Goal: Task Accomplishment & Management: Manage account settings

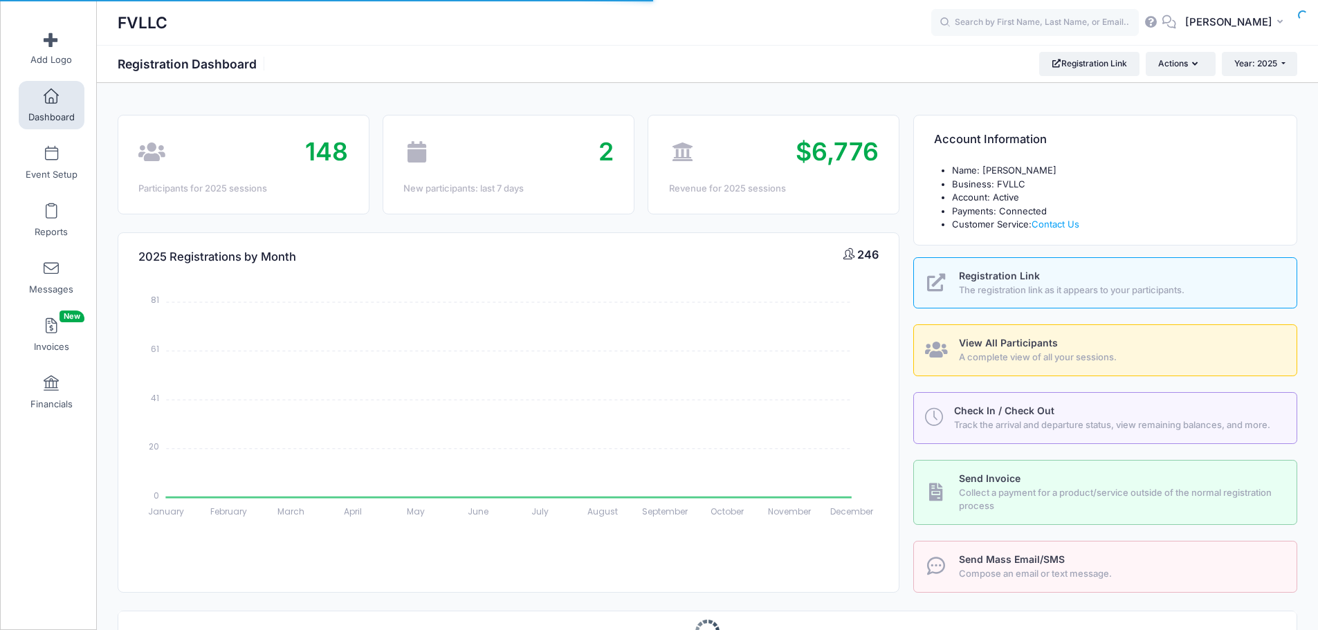
select select
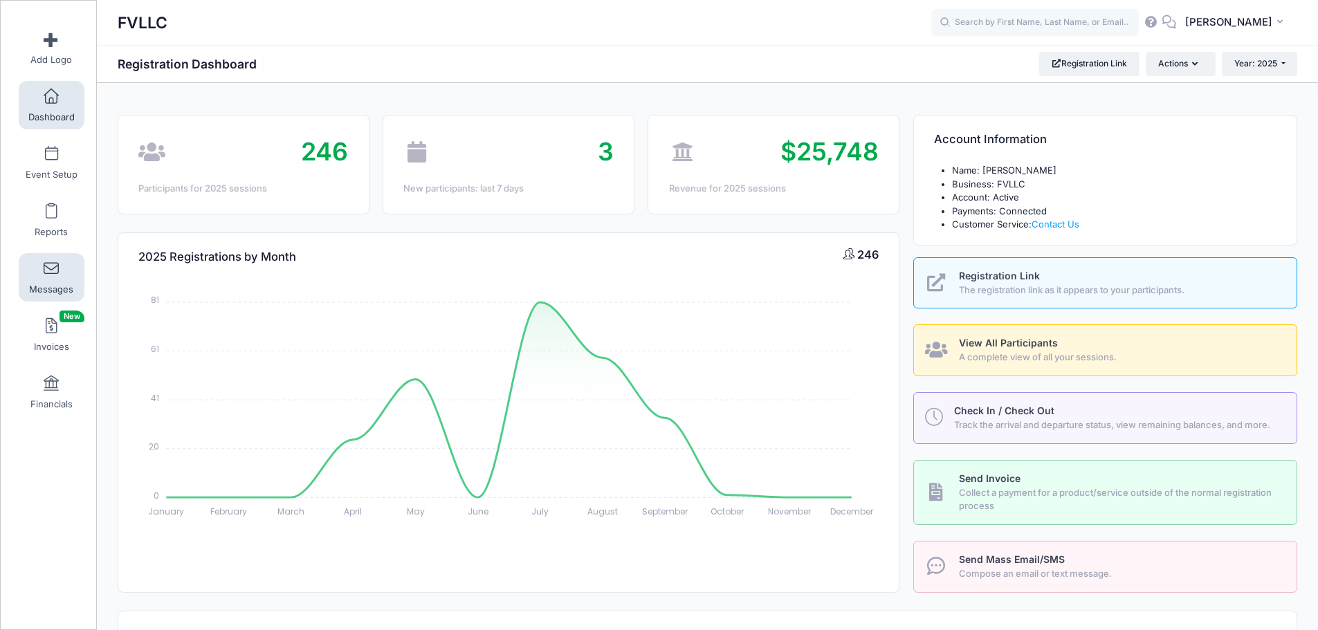
click at [51, 275] on span at bounding box center [51, 269] width 0 height 15
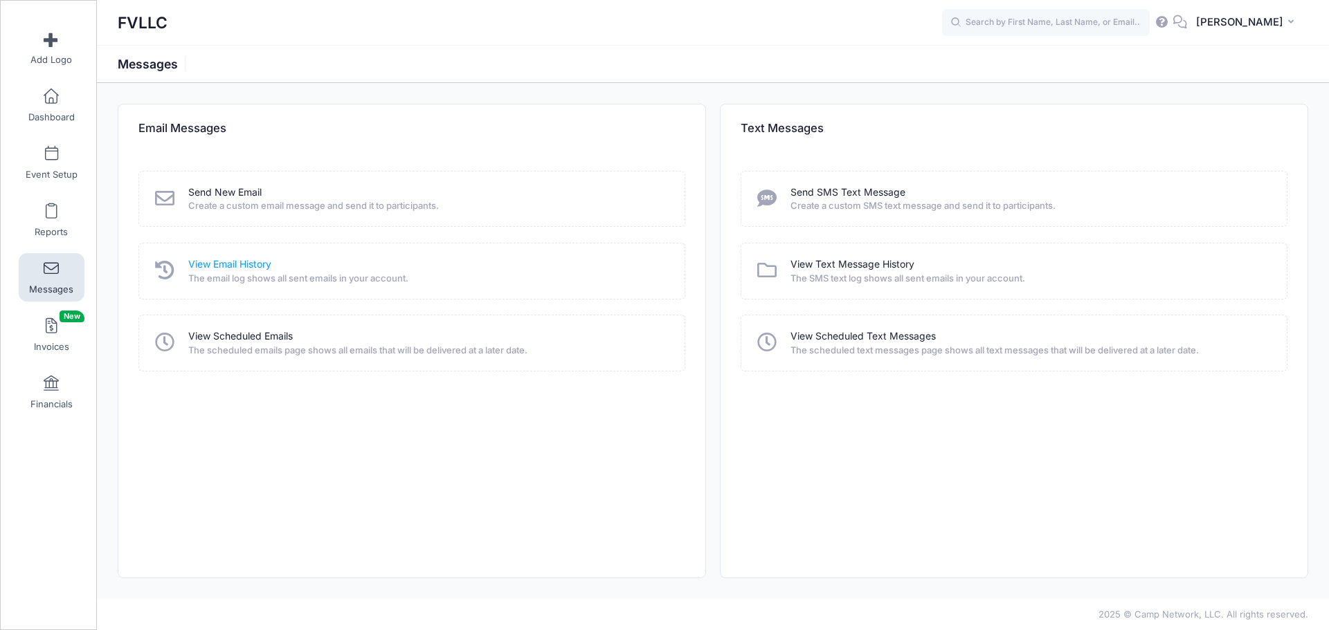
click at [217, 265] on link "View Email History" at bounding box center [229, 264] width 83 height 15
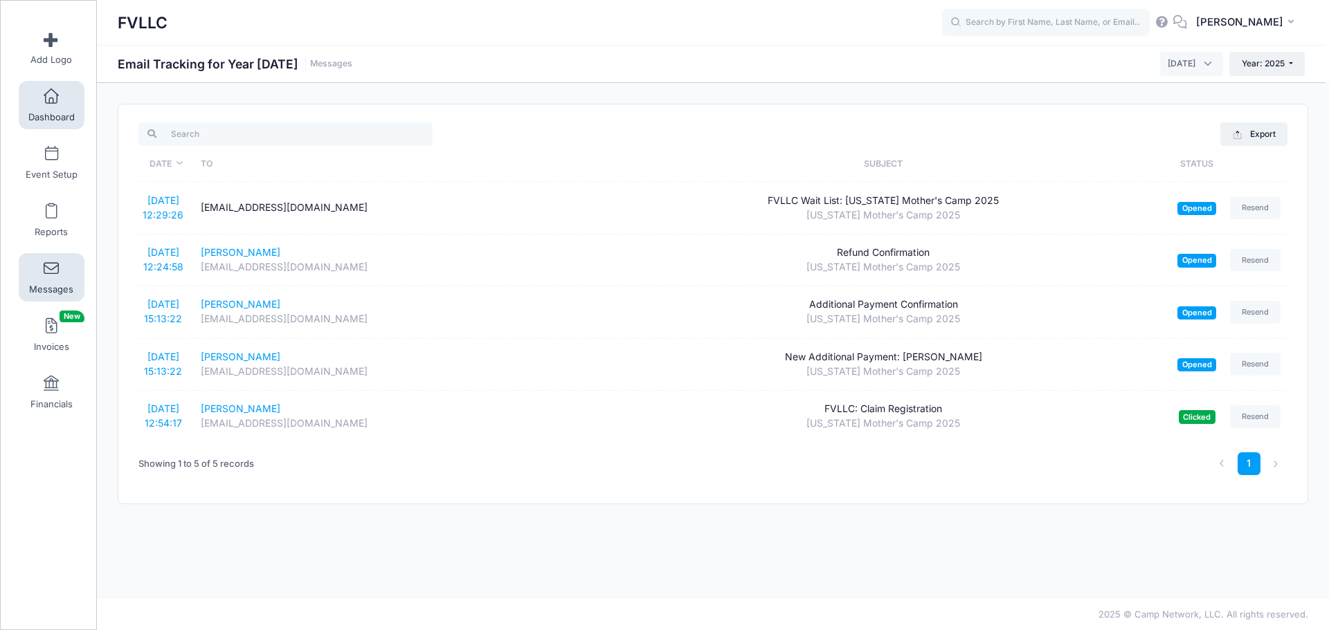
click at [50, 113] on span "Dashboard" at bounding box center [51, 117] width 46 height 12
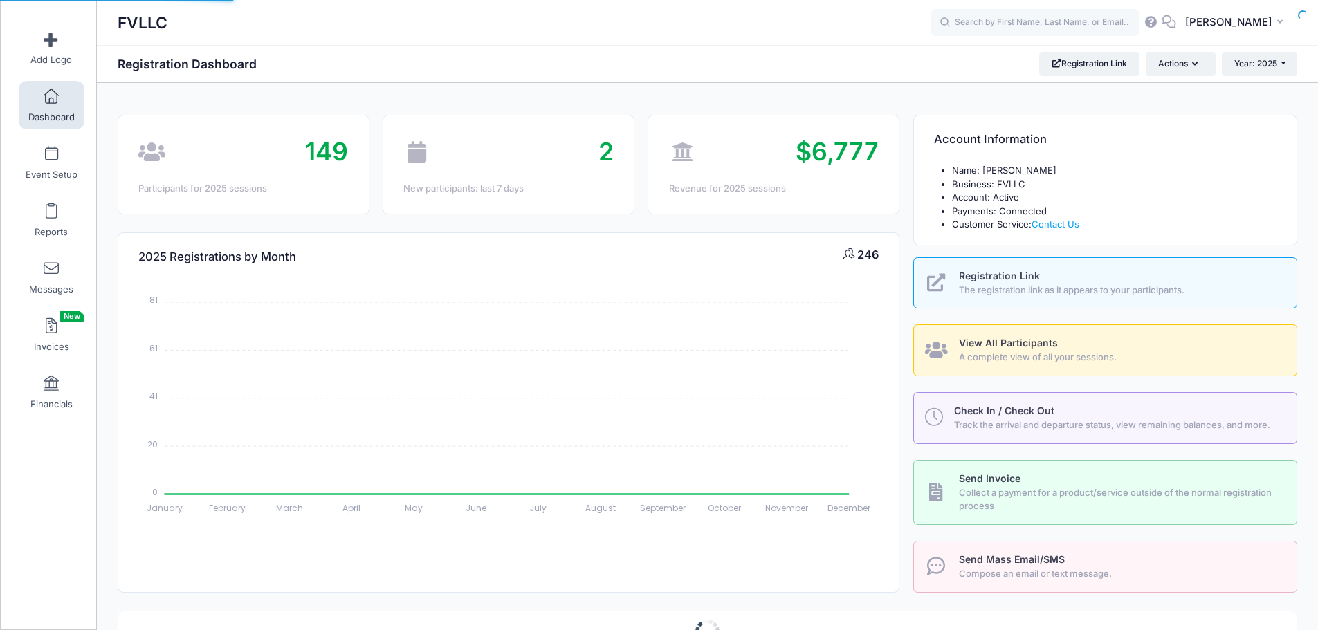
select select
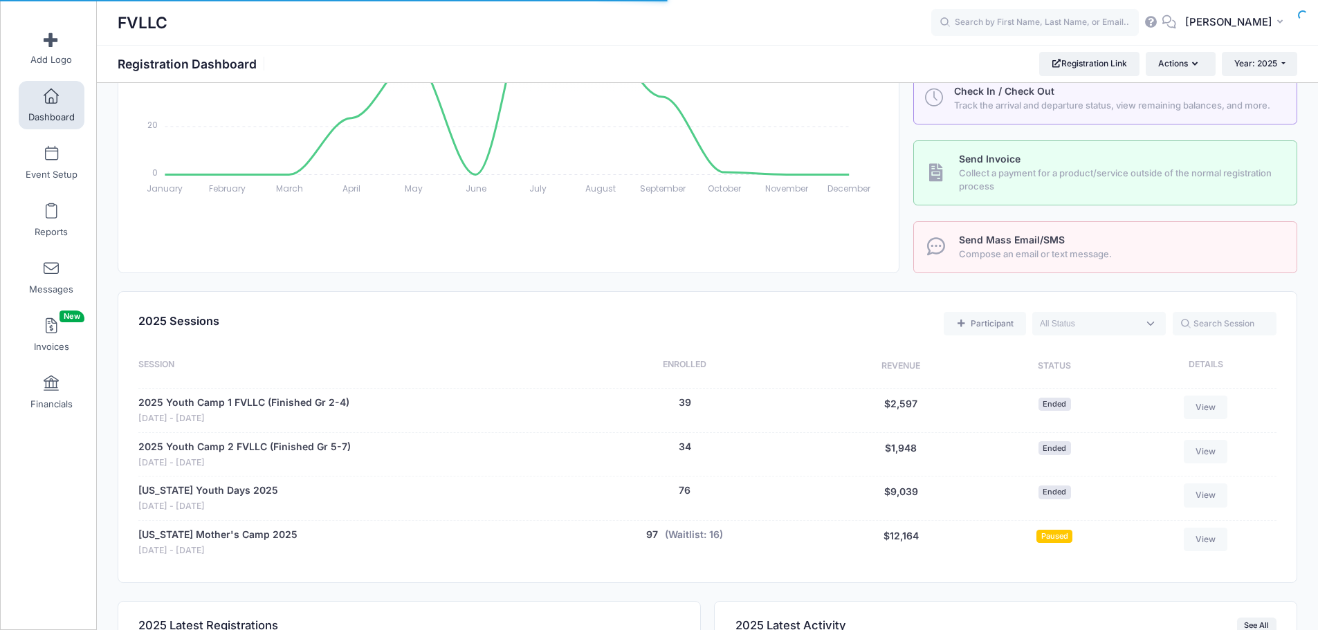
scroll to position [346, 0]
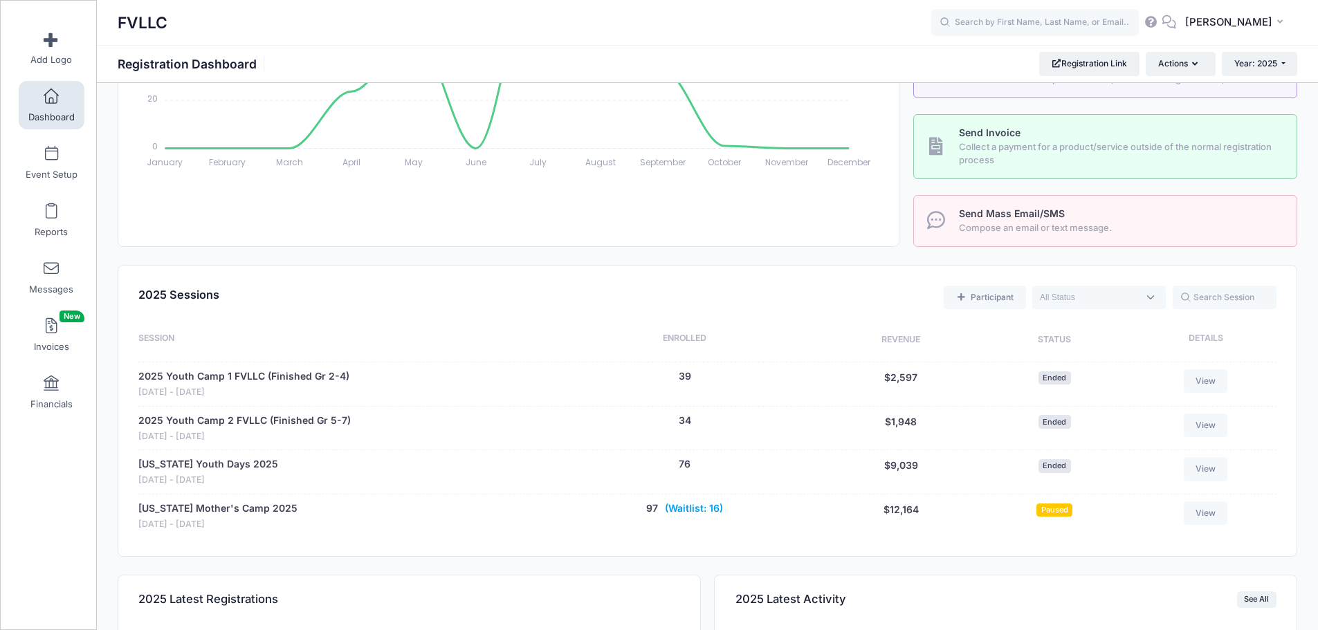
click at [710, 509] on button "(Waitlist: 16)" at bounding box center [694, 509] width 58 height 15
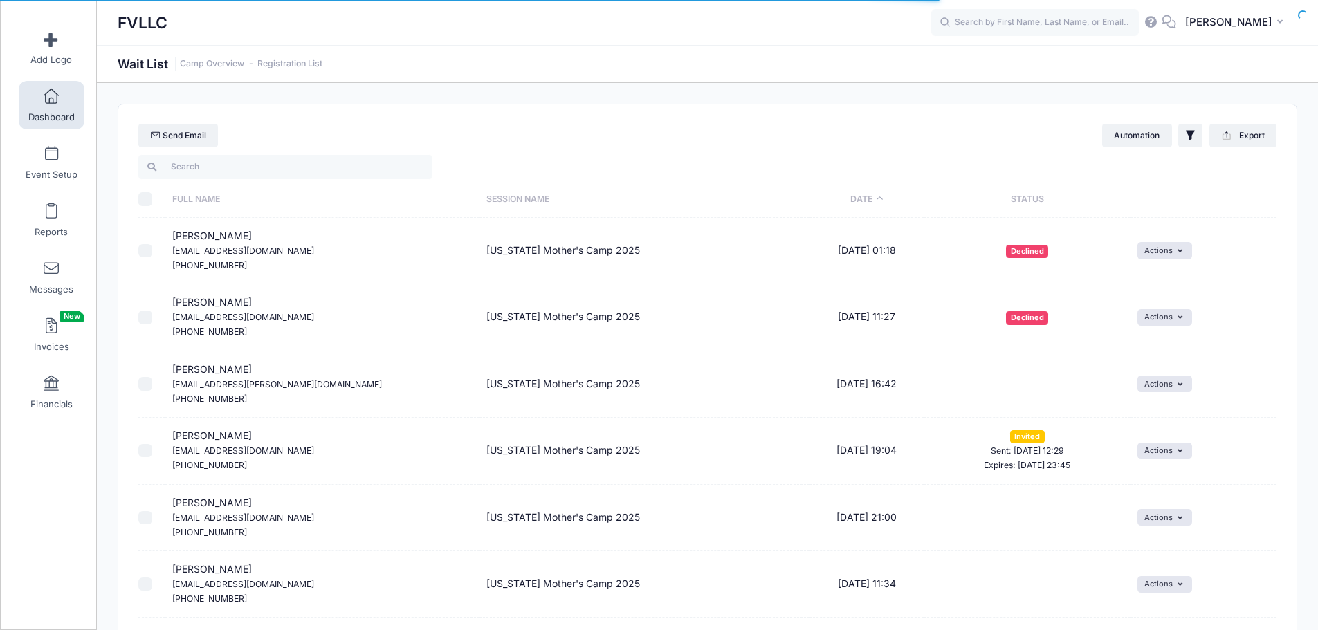
select select "50"
click at [51, 273] on span at bounding box center [51, 269] width 0 height 15
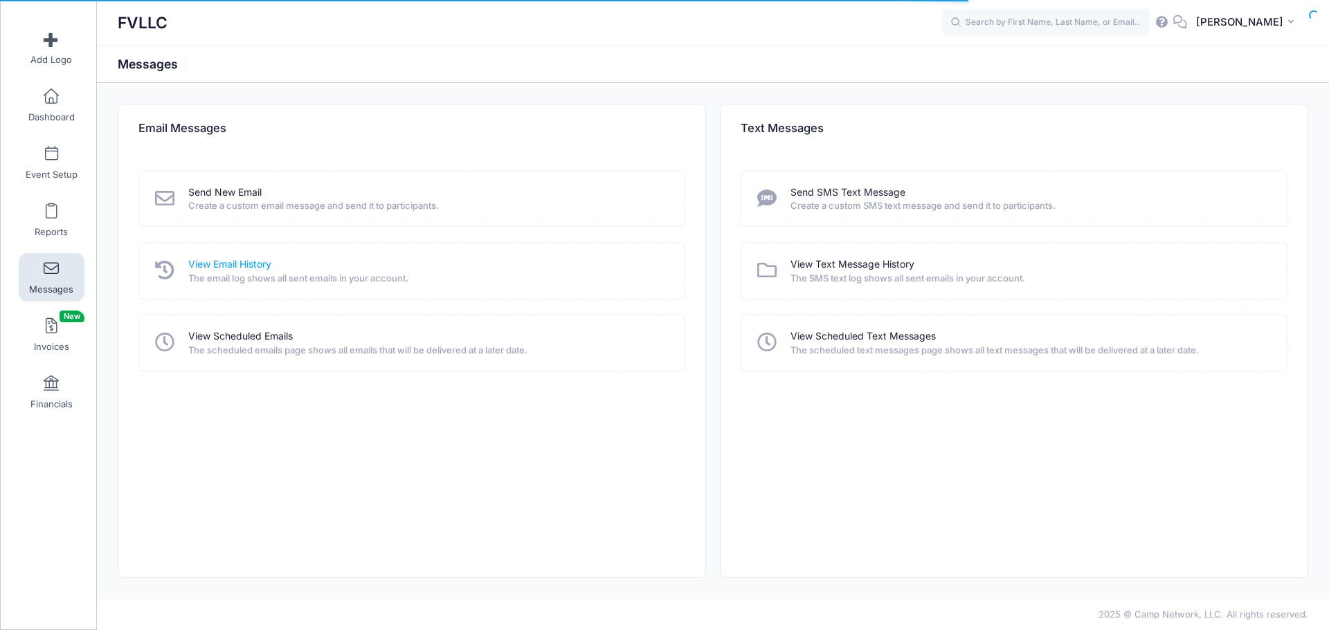
click at [232, 269] on link "View Email History" at bounding box center [229, 264] width 83 height 15
